Goal: Navigation & Orientation: Find specific page/section

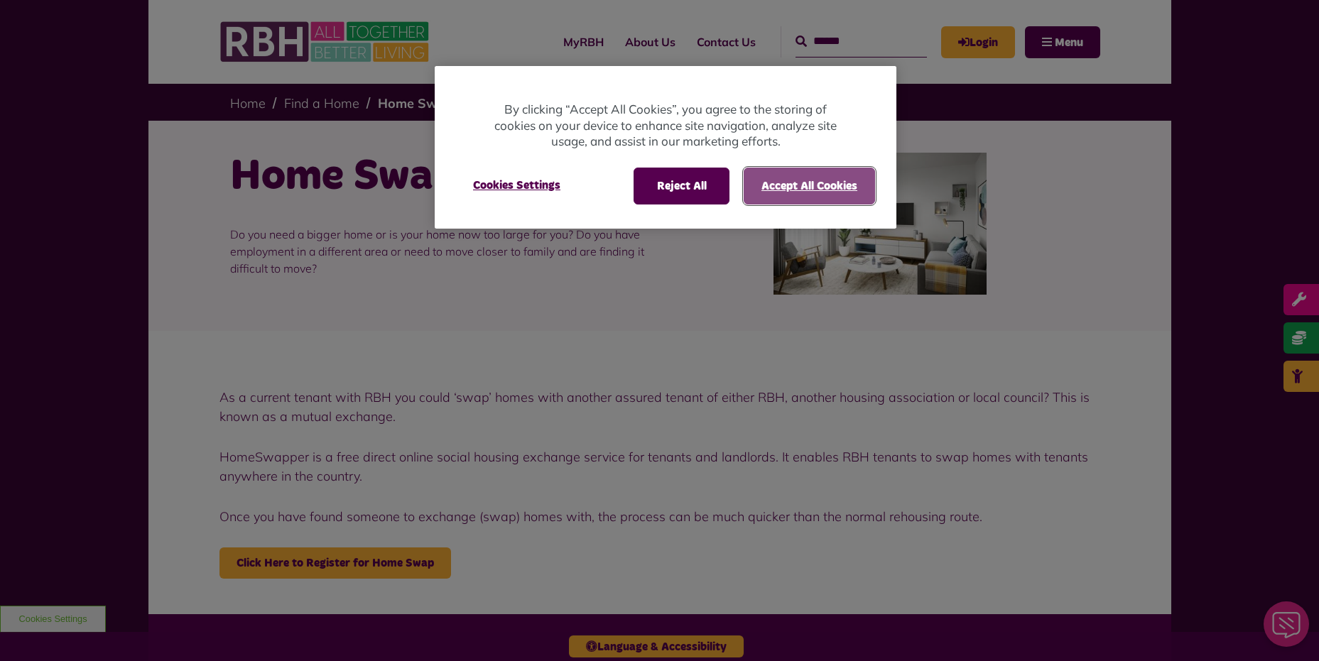
click at [816, 186] on button "Accept All Cookies" at bounding box center [809, 186] width 131 height 37
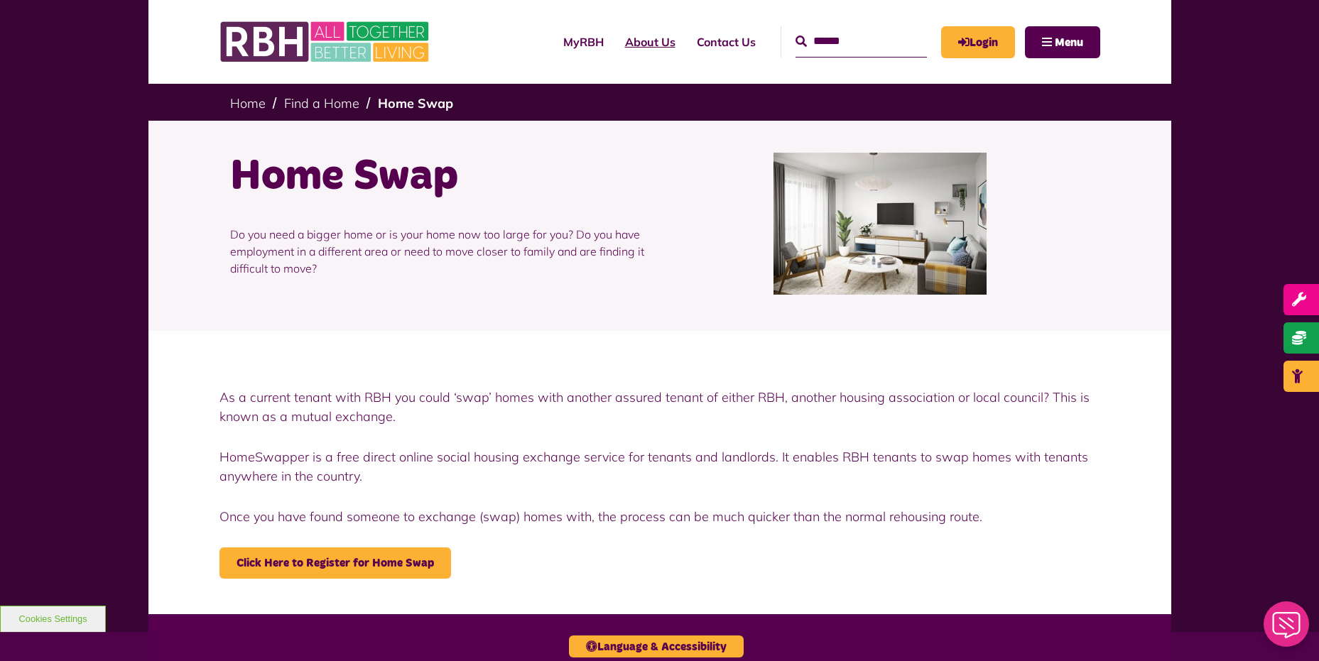
click at [627, 43] on link "About Us" at bounding box center [651, 42] width 72 height 38
